Goal: Book appointment/travel/reservation

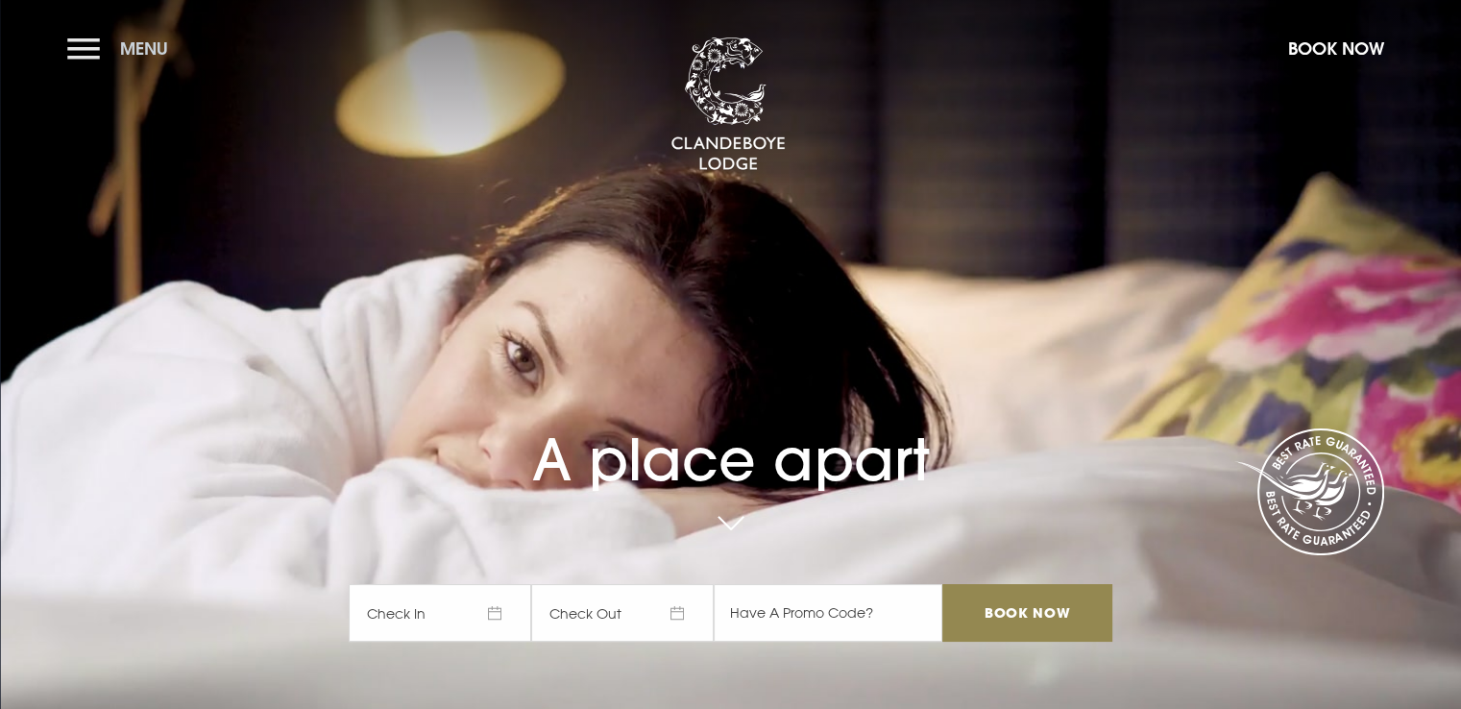
click at [95, 39] on button "Menu" at bounding box center [122, 48] width 110 height 41
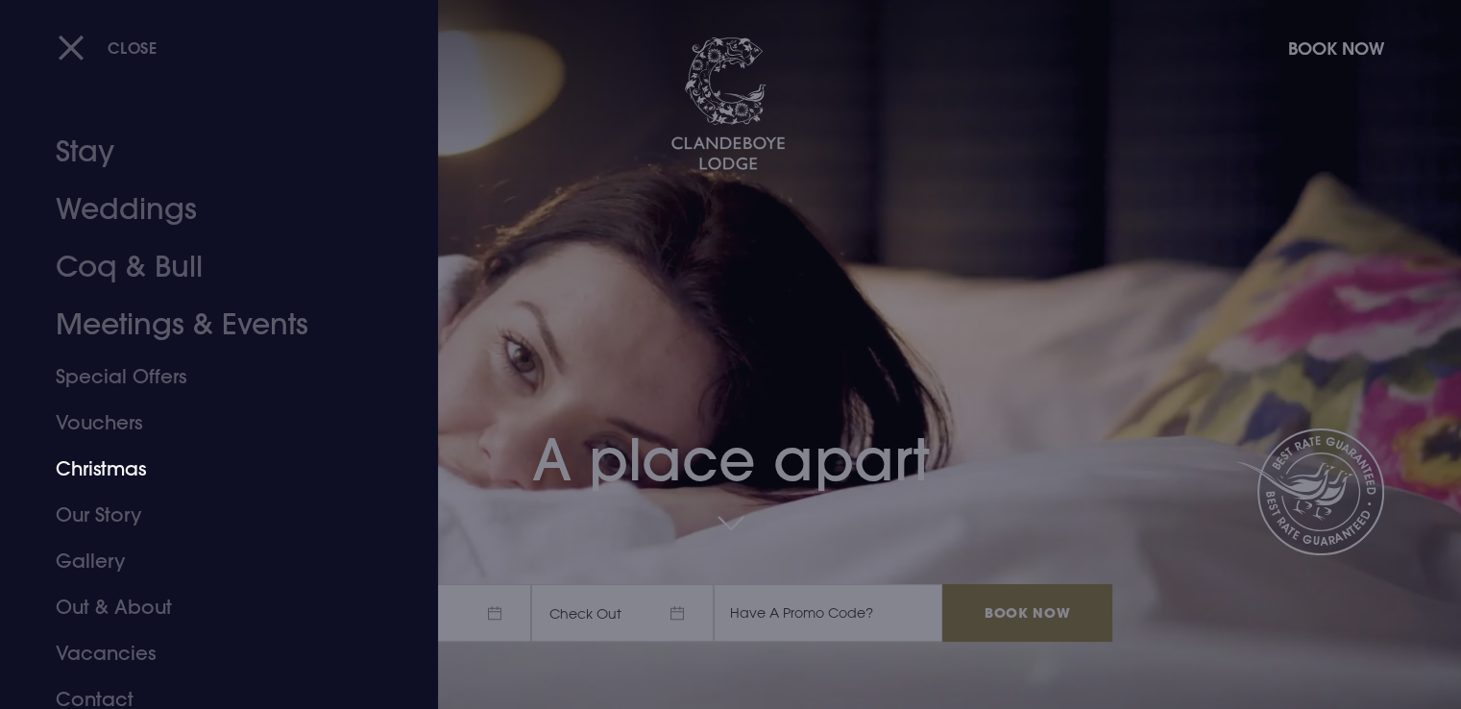
click at [117, 469] on link "Christmas" at bounding box center [208, 469] width 304 height 46
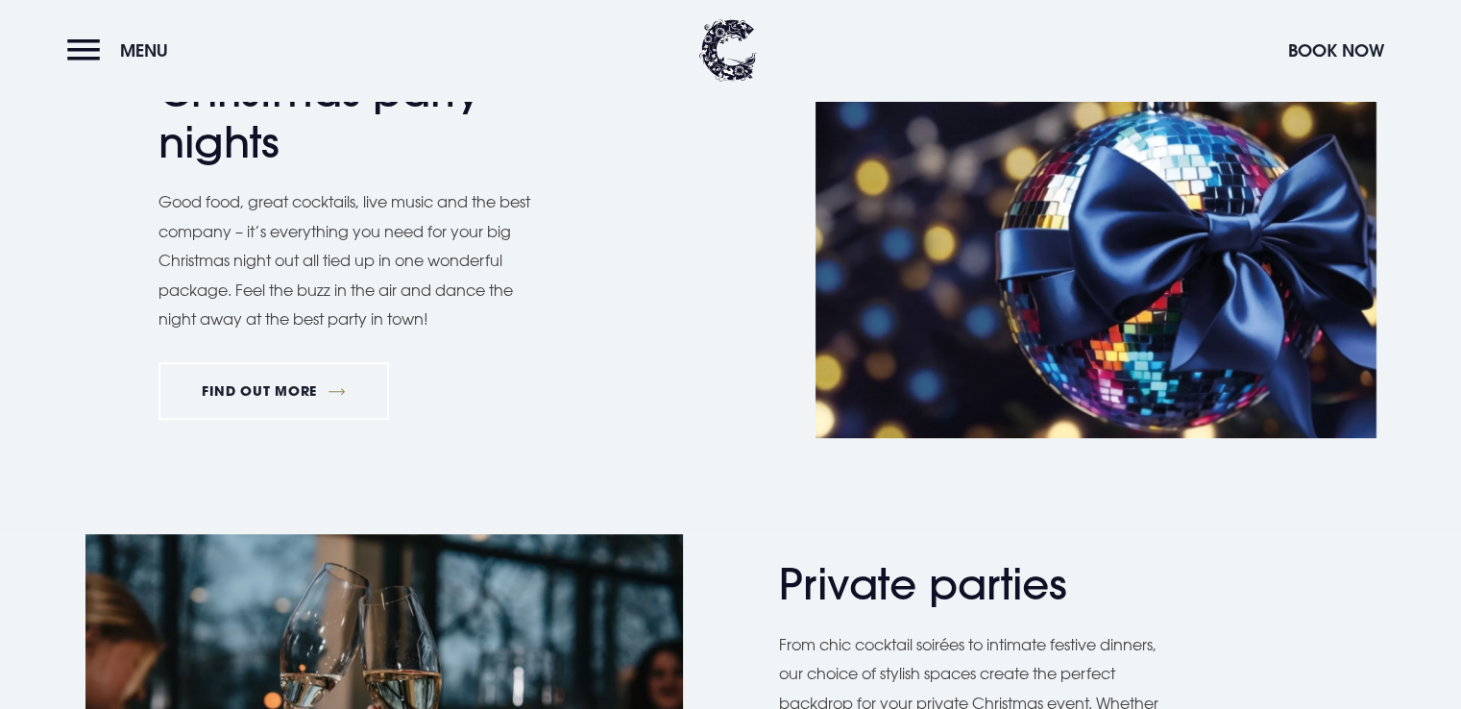
scroll to position [968, 0]
click at [288, 384] on link "FIND OUT MORE" at bounding box center [275, 390] width 232 height 58
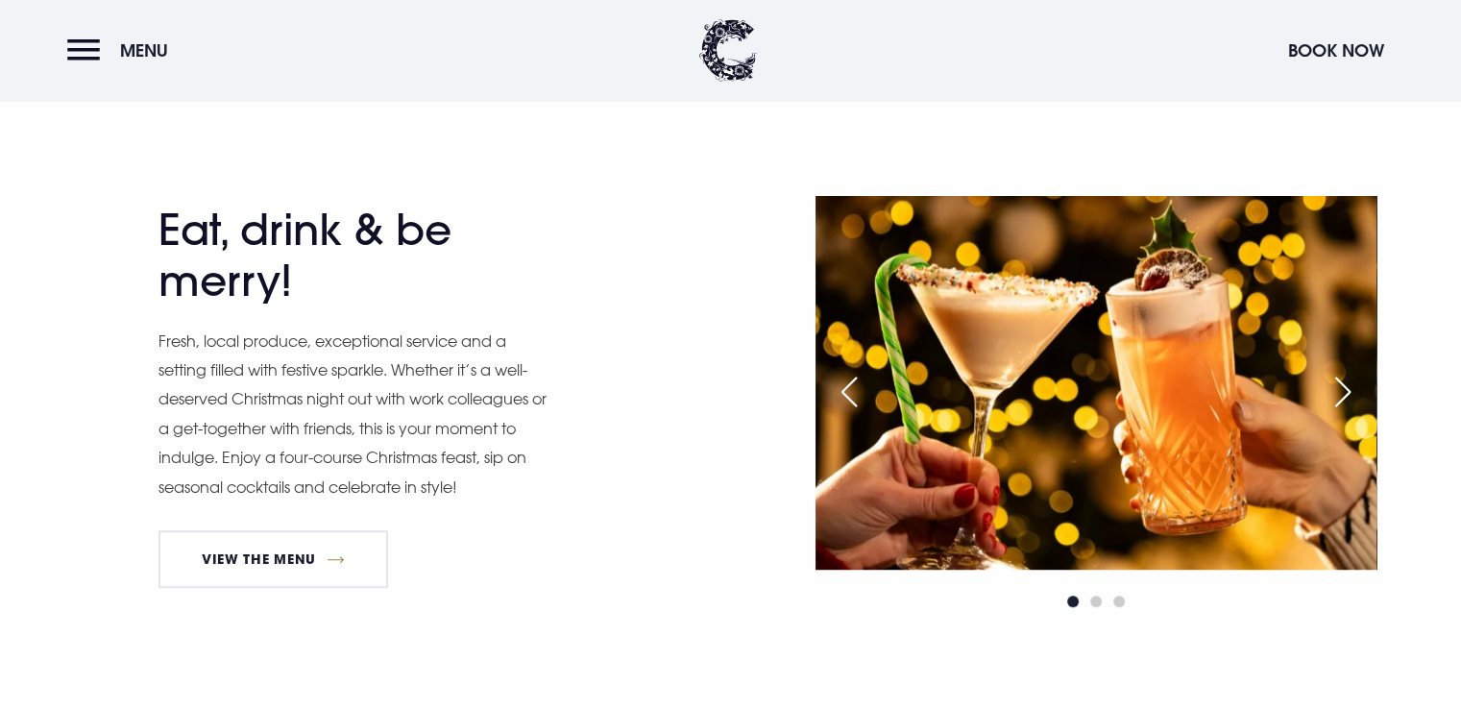
scroll to position [892, 0]
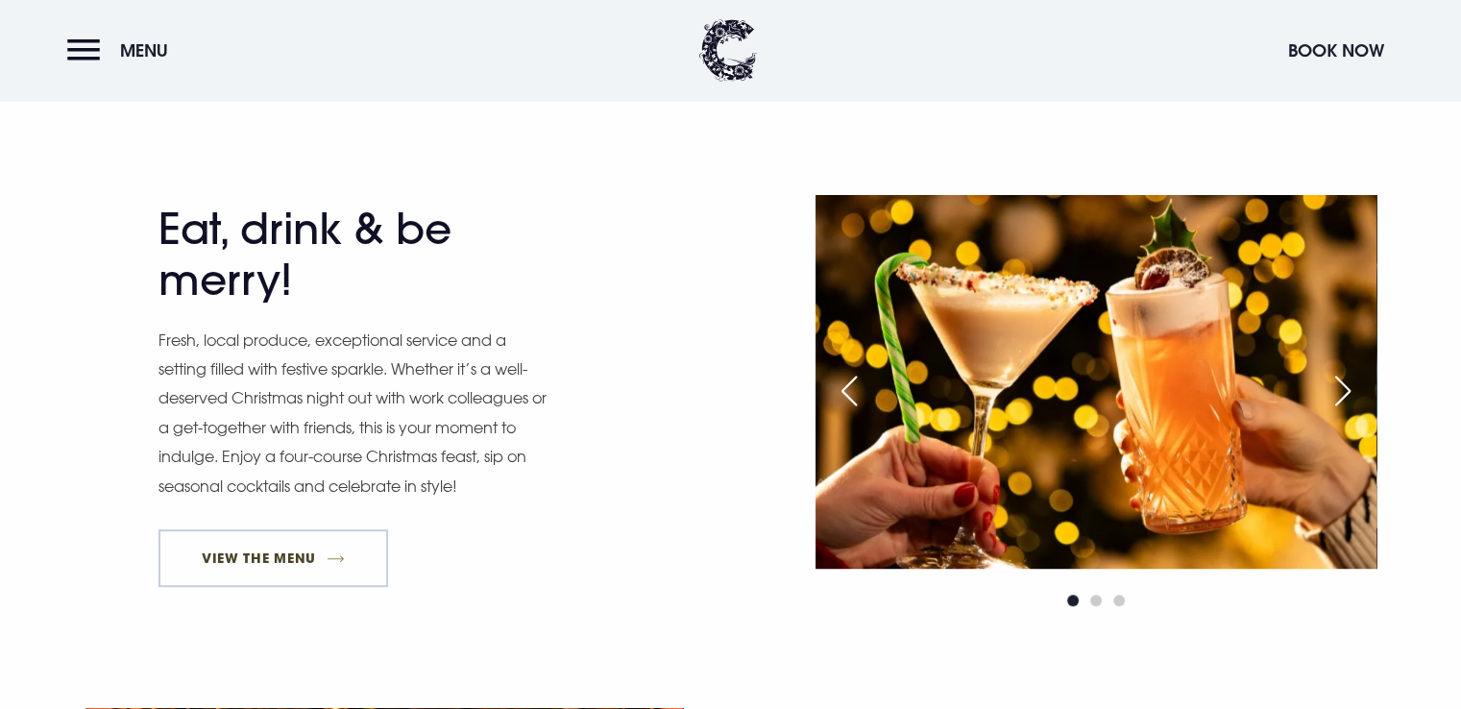
click at [258, 559] on link "View The Menu" at bounding box center [274, 558] width 231 height 58
